Goal: Feedback & Contribution: Leave review/rating

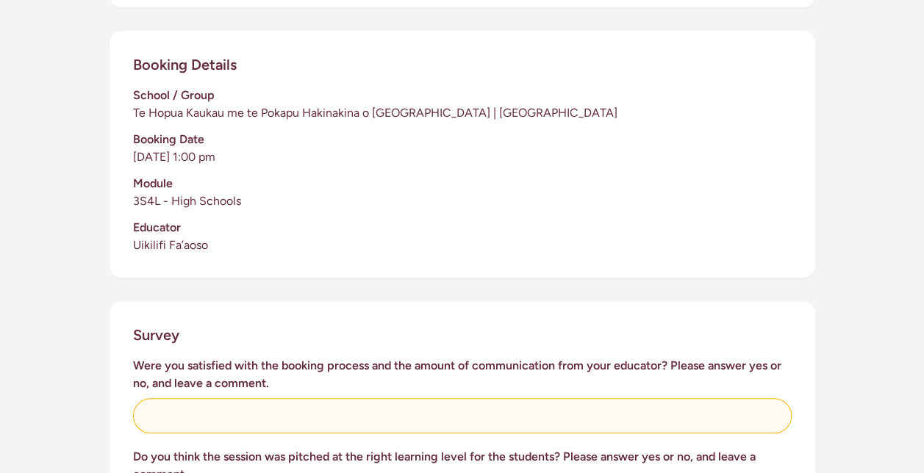
scroll to position [515, 0]
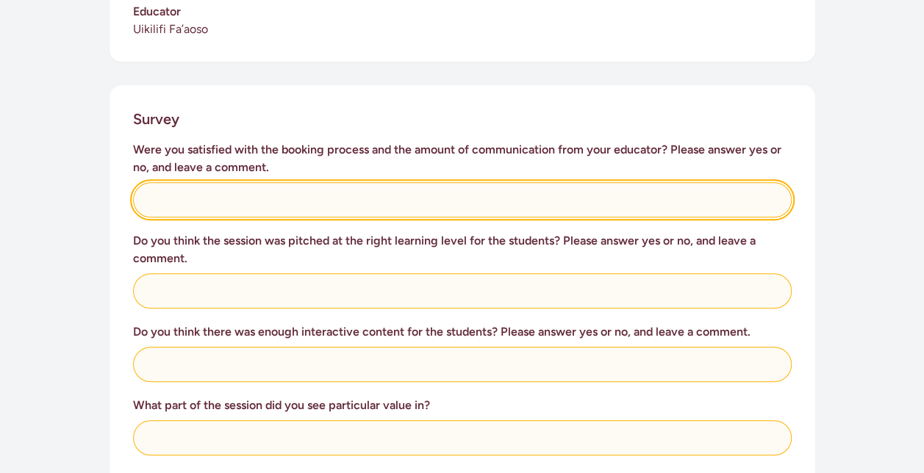
click at [332, 209] on input "text" at bounding box center [462, 199] width 659 height 35
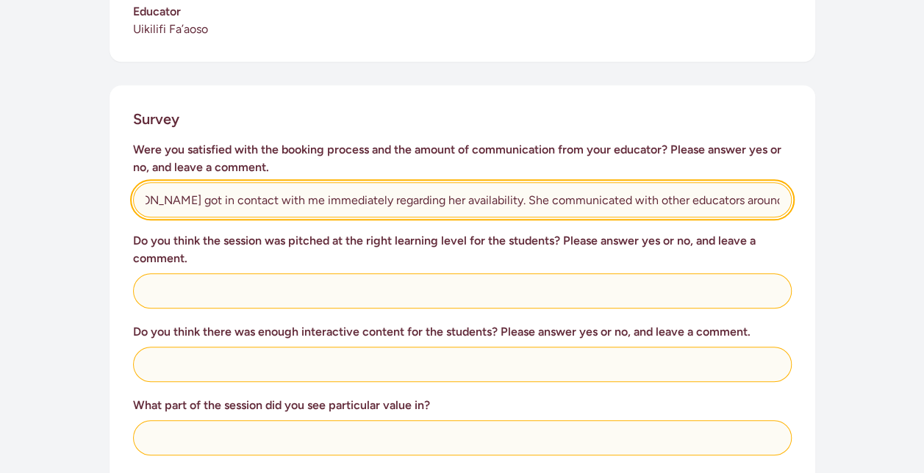
scroll to position [0, 121]
click at [491, 198] on input "Yes, the educator [PERSON_NAME] got in contact with me immediately regarding he…" at bounding box center [462, 199] width 659 height 35
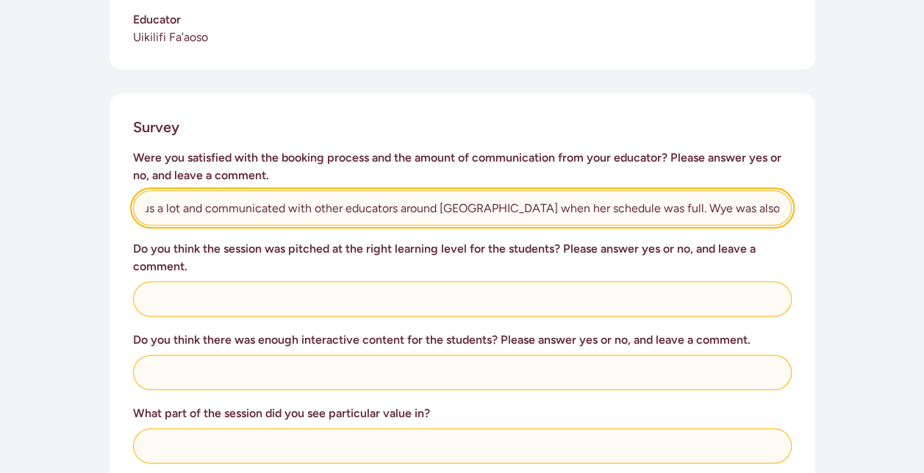
scroll to position [0, 582]
type input "Yes, the educator [PERSON_NAME] got in contact with me immediately regarding he…"
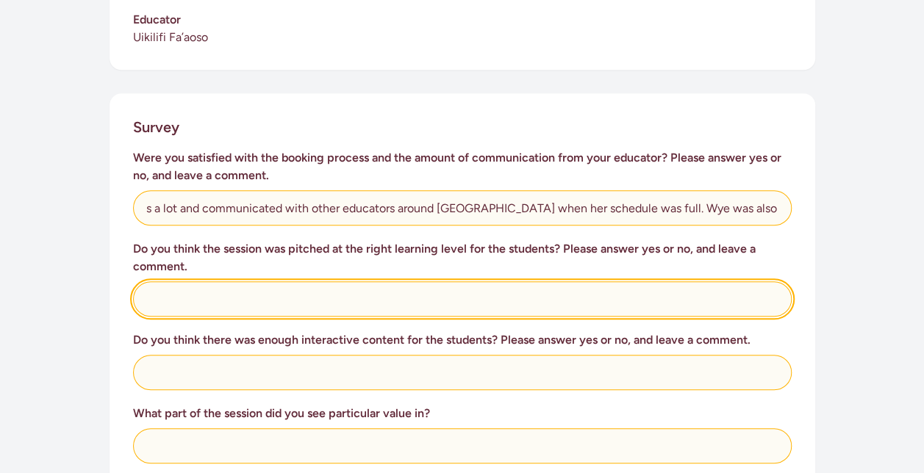
scroll to position [0, 0]
click at [287, 298] on input "text" at bounding box center [462, 299] width 659 height 35
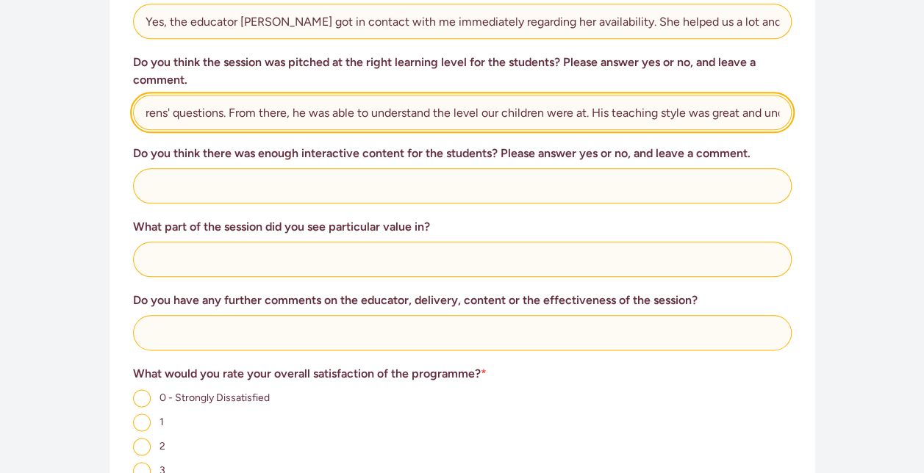
scroll to position [727, 0]
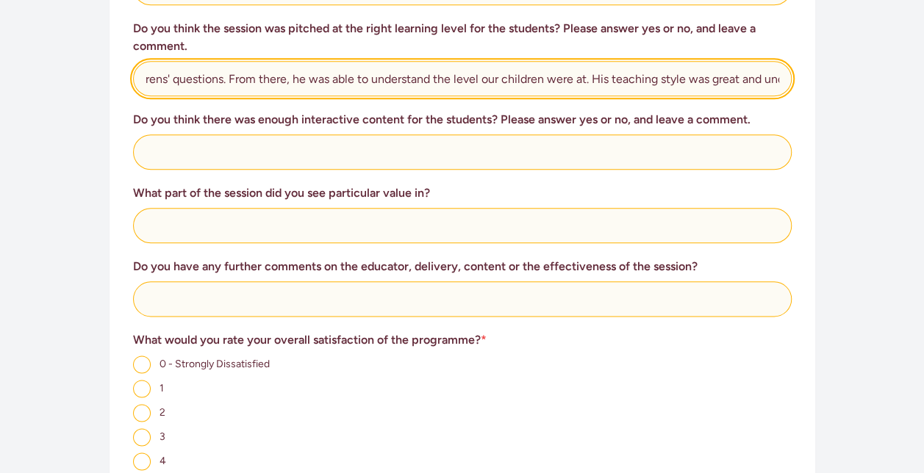
type input "Yes, [PERSON_NAME] started off with answering our curious childrens' questions.…"
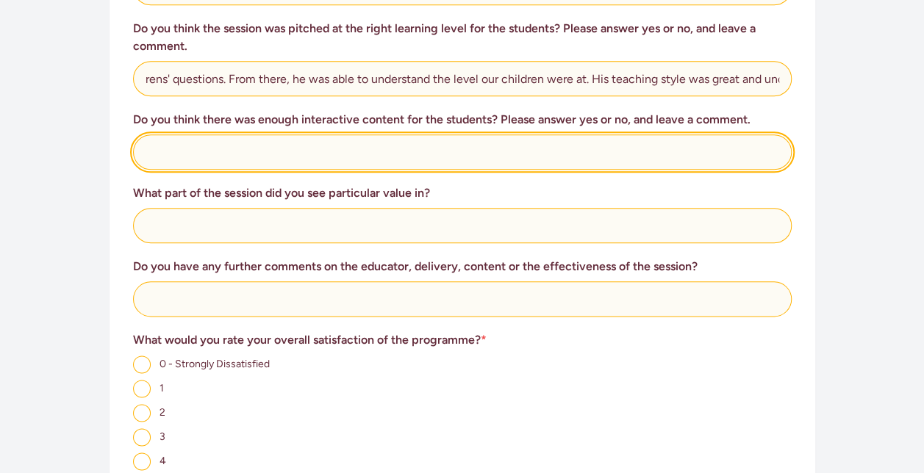
scroll to position [0, 0]
click at [346, 167] on input "text" at bounding box center [462, 152] width 659 height 35
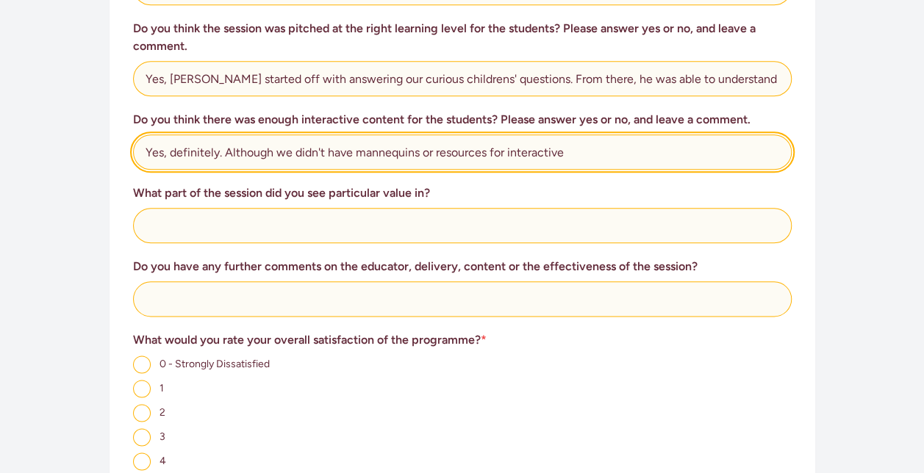
click at [346, 166] on input "Yes, definitely. Although we didn't have mannequins or resources for interactive" at bounding box center [462, 152] width 659 height 35
click at [617, 152] on input "Yes, definitely. Although we didn't have mannequins or resources for interactive" at bounding box center [462, 152] width 659 height 35
type input "Yes, definitely. Although we didn't have mannequins or resources for interactio…"
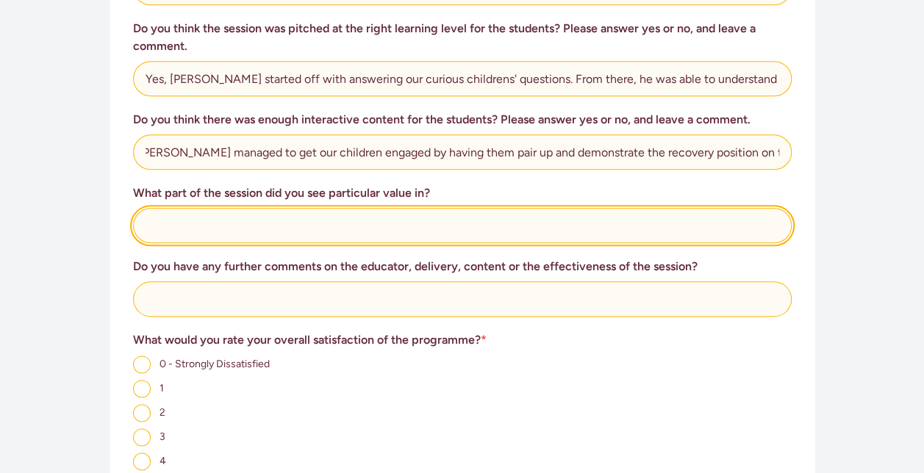
scroll to position [0, 0]
click at [393, 216] on input "text" at bounding box center [462, 225] width 659 height 35
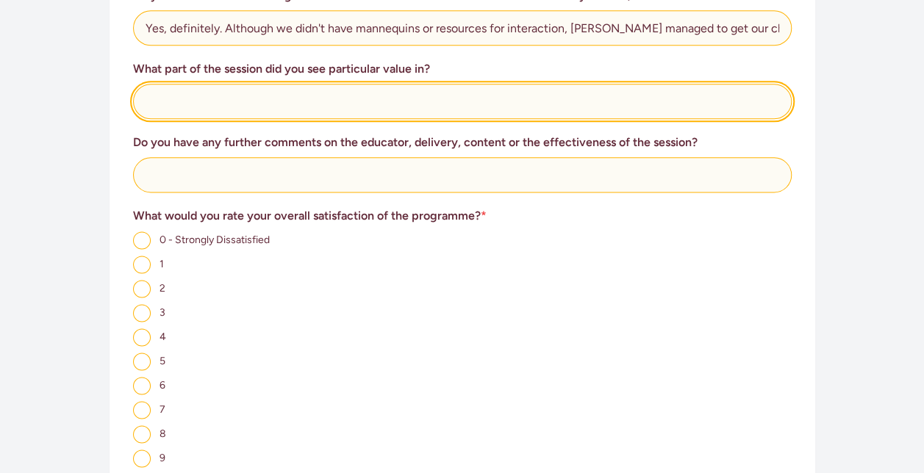
scroll to position [874, 0]
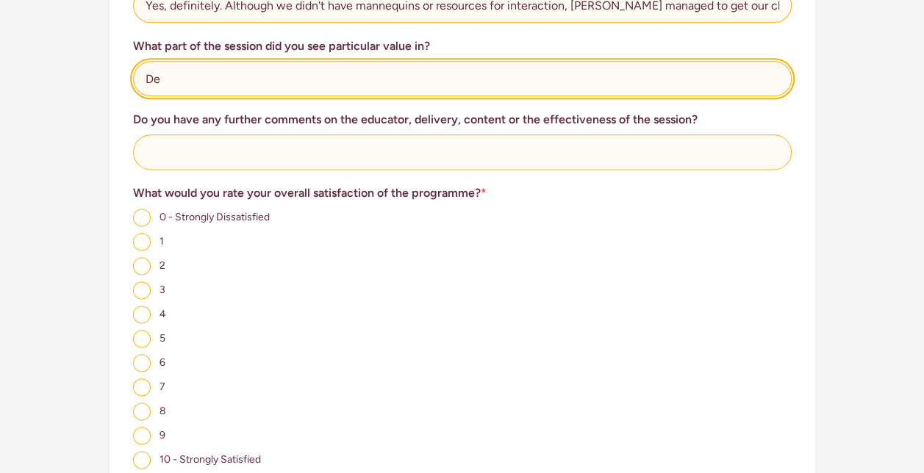
type input "D"
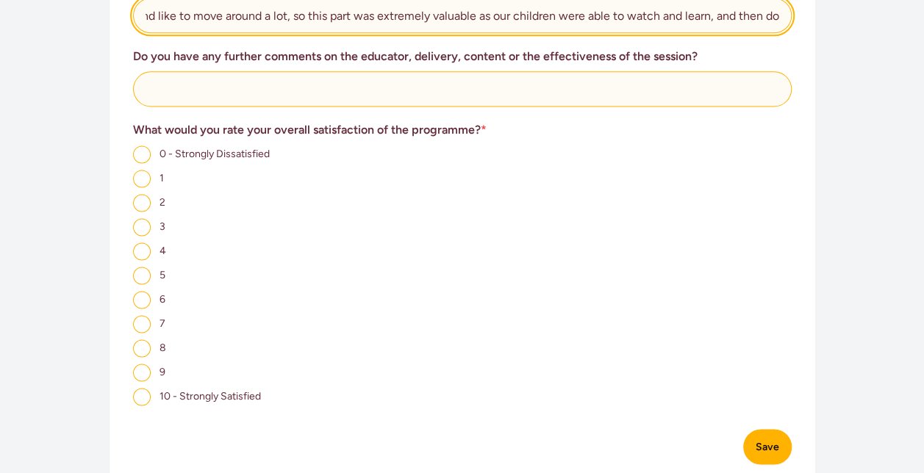
scroll to position [1021, 0]
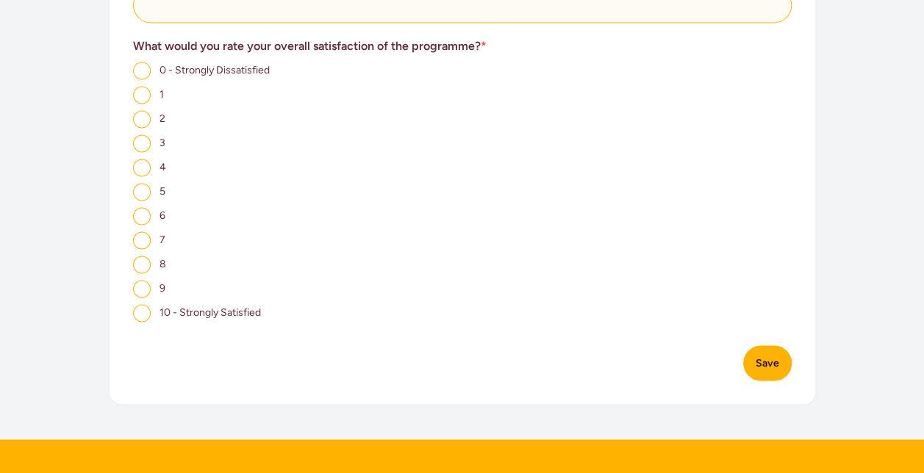
type input "Wye demonstrating the recovery position on one of our staff, then having our ch…"
click at [134, 318] on input "10 - Strongly Satisfied" at bounding box center [142, 313] width 18 height 18
radio input "true"
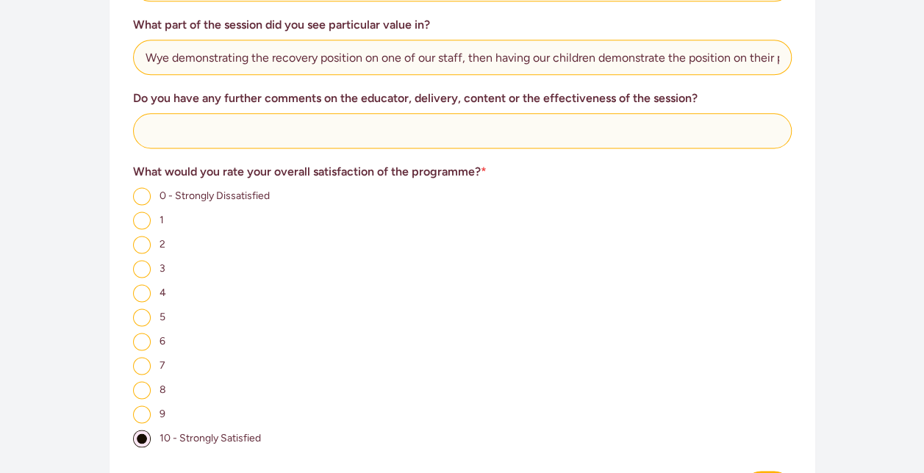
scroll to position [727, 0]
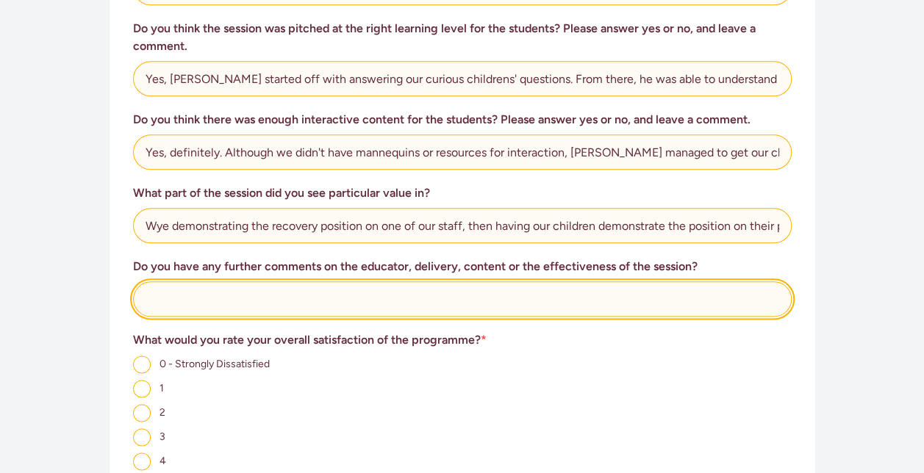
click at [297, 294] on input "text" at bounding box center [462, 299] width 659 height 35
type input "N"
type input "T"
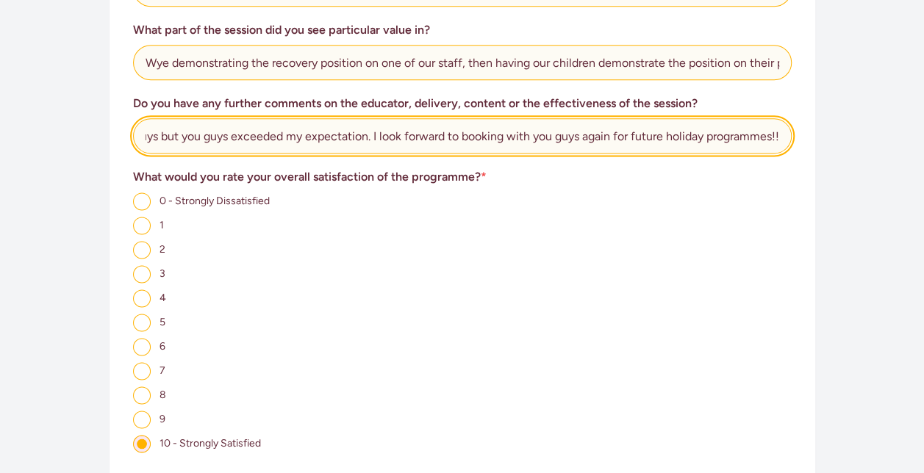
scroll to position [1168, 0]
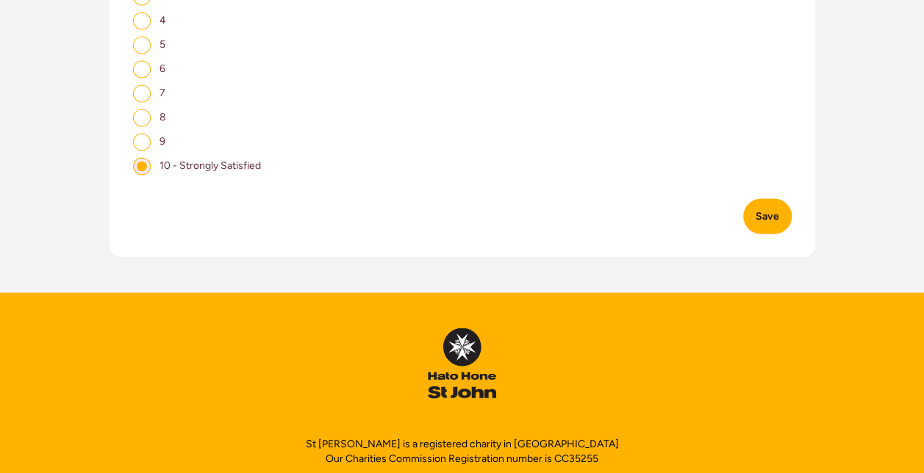
type input "Considering I contacted the team very last minute, I was so impressed with the …"
click at [767, 209] on button "Save" at bounding box center [767, 215] width 49 height 35
